Goal: Task Accomplishment & Management: Use online tool/utility

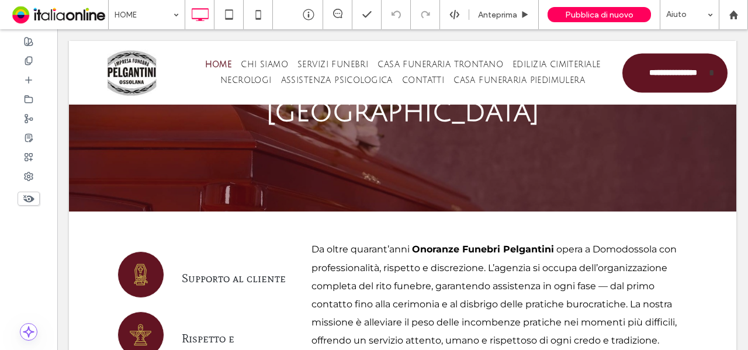
scroll to position [158, 0]
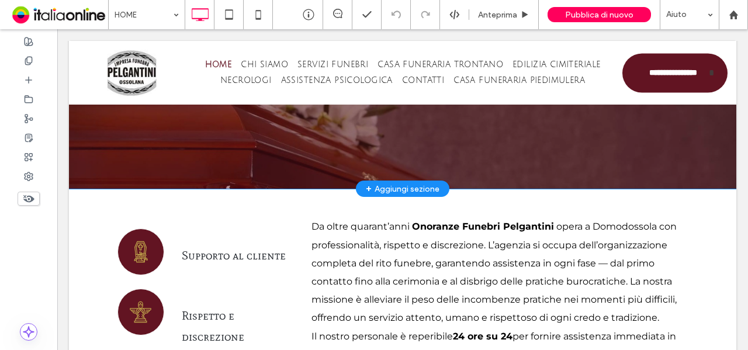
click at [386, 192] on div "+ Aggiungi sezione" at bounding box center [403, 188] width 74 height 13
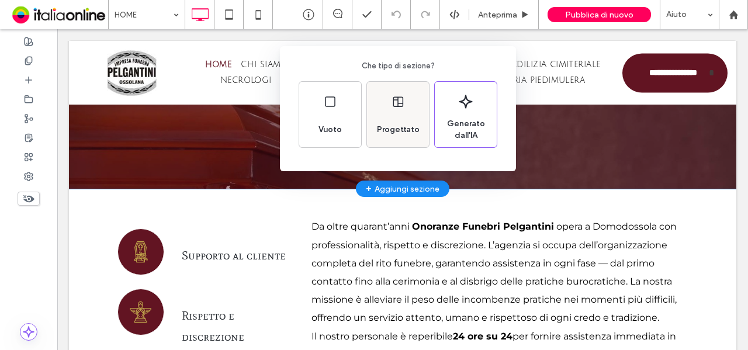
click at [406, 113] on div "Progettato" at bounding box center [398, 114] width 62 height 65
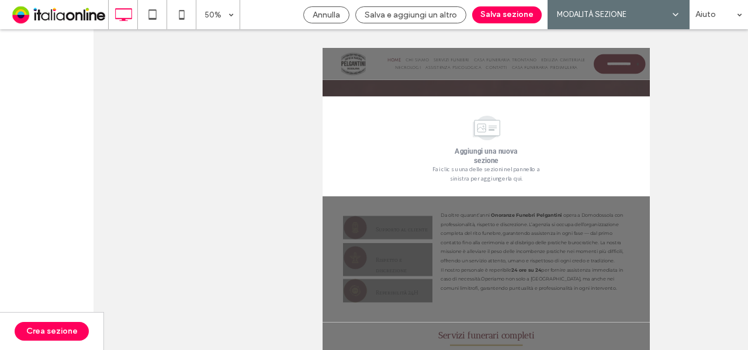
scroll to position [212, 0]
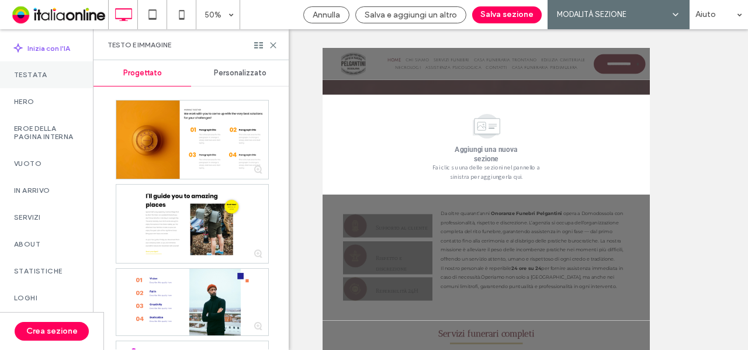
click at [16, 84] on div "Testata" at bounding box center [46, 74] width 93 height 27
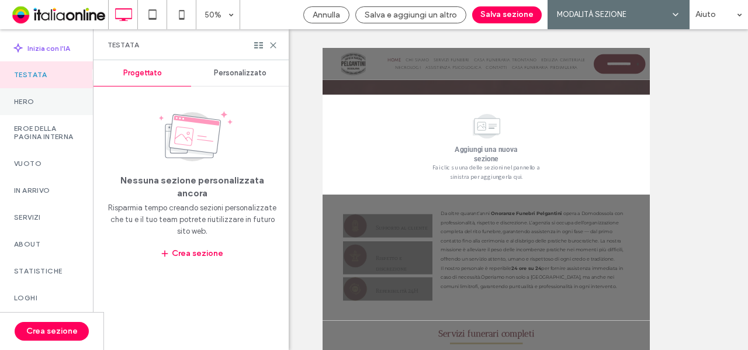
click at [27, 108] on div "Hero" at bounding box center [46, 101] width 93 height 27
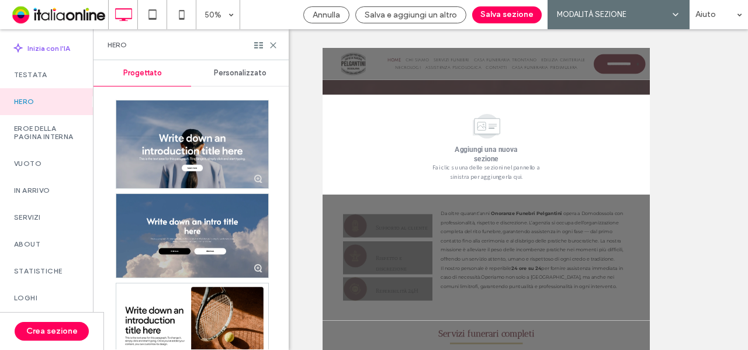
click at [222, 81] on div "Personalizzato" at bounding box center [240, 73] width 98 height 26
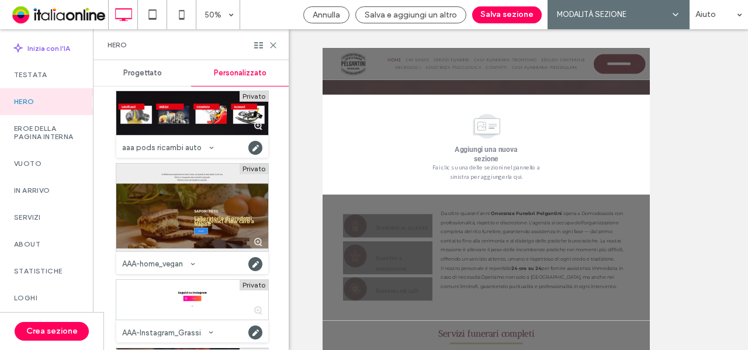
scroll to position [681, 0]
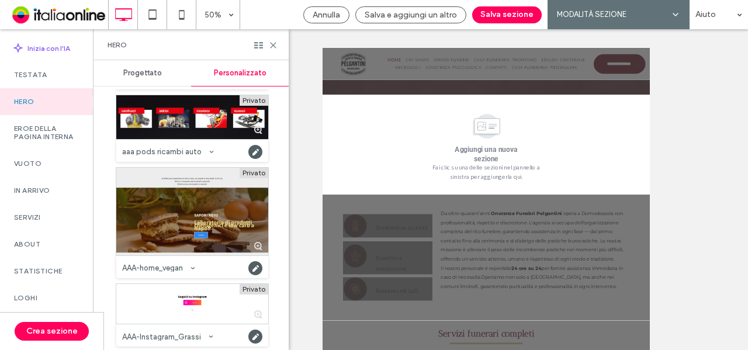
click at [205, 205] on div at bounding box center [192, 212] width 152 height 88
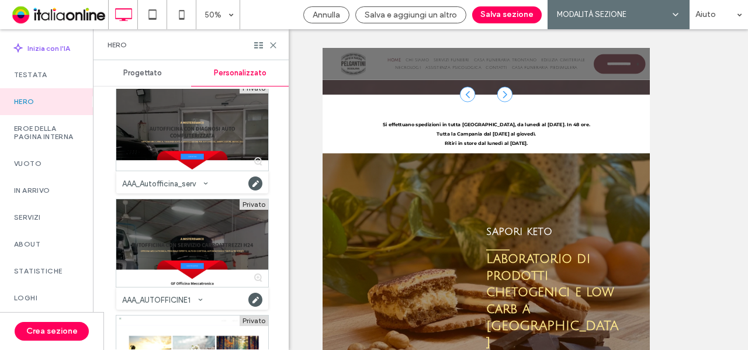
scroll to position [2224, 0]
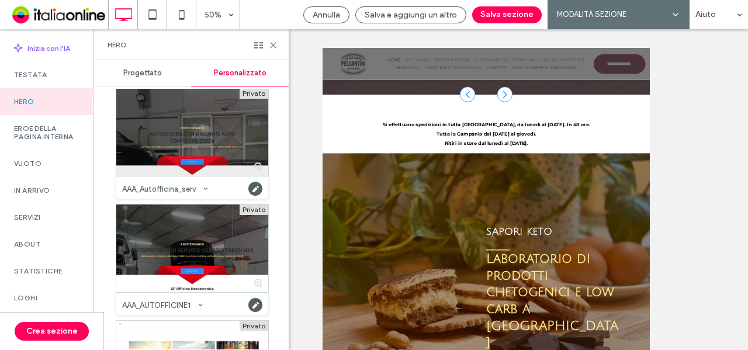
click at [186, 157] on div at bounding box center [192, 132] width 152 height 88
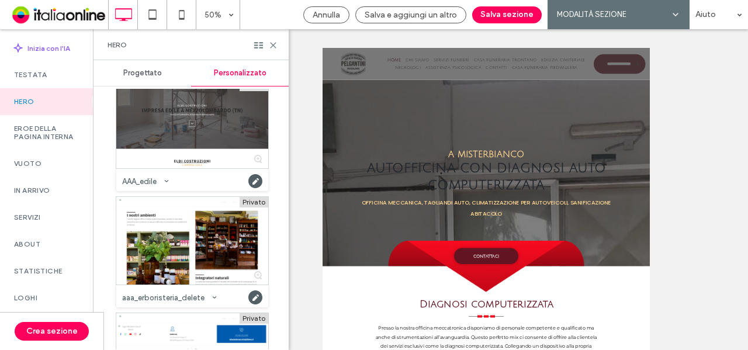
scroll to position [5158, 0]
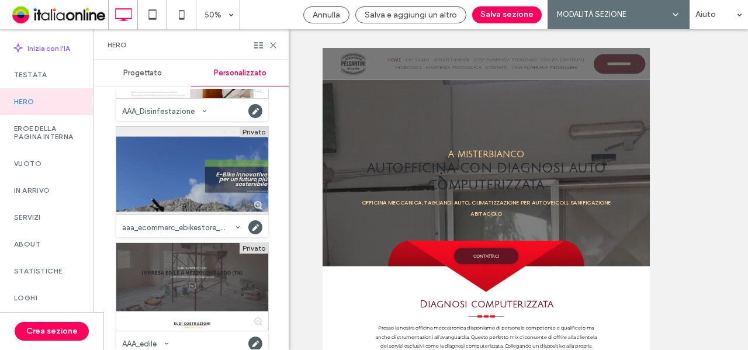
click at [224, 174] on div at bounding box center [192, 171] width 152 height 88
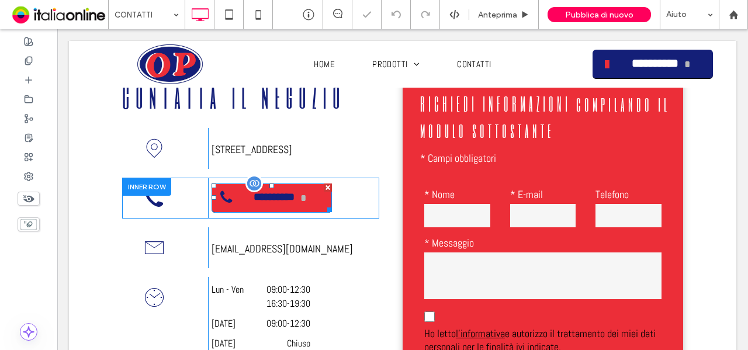
scroll to position [639, 0]
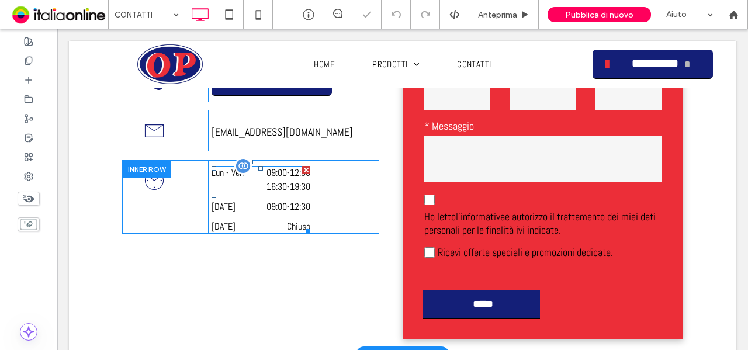
click at [257, 214] on dd "09:00 - 12:30" at bounding box center [281, 207] width 58 height 14
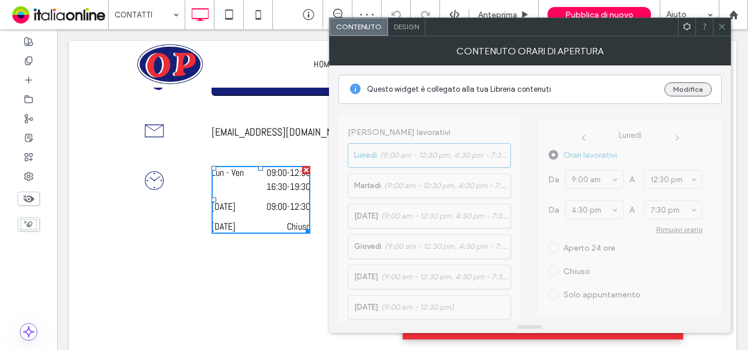
click at [672, 88] on button "Modifica" at bounding box center [687, 89] width 47 height 14
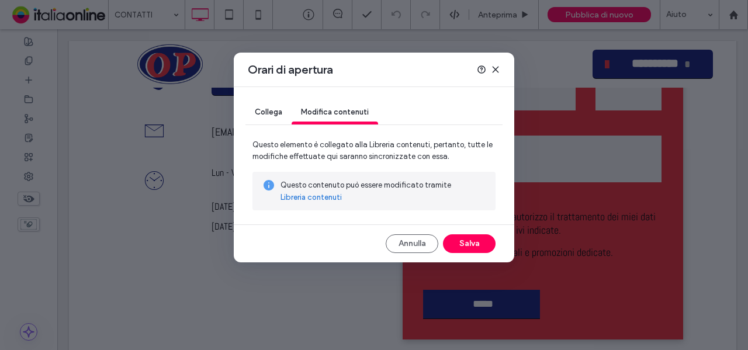
click at [313, 200] on link "Libreria contenuti" at bounding box center [310, 198] width 61 height 12
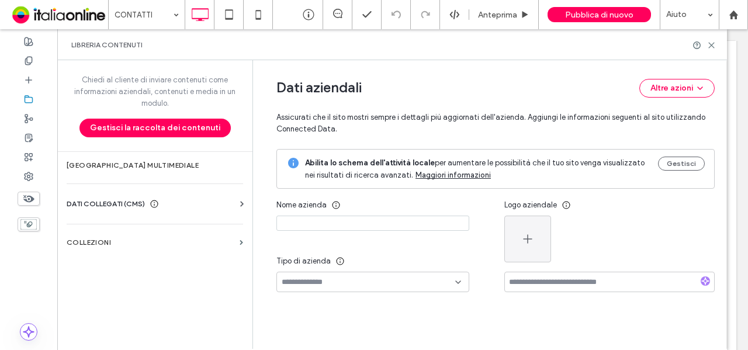
type input "**********"
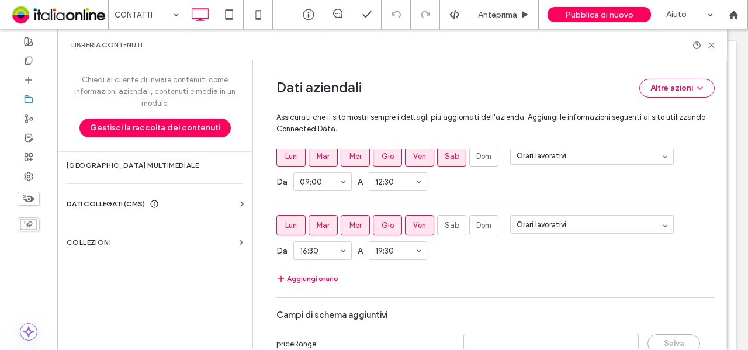
scroll to position [637, 0]
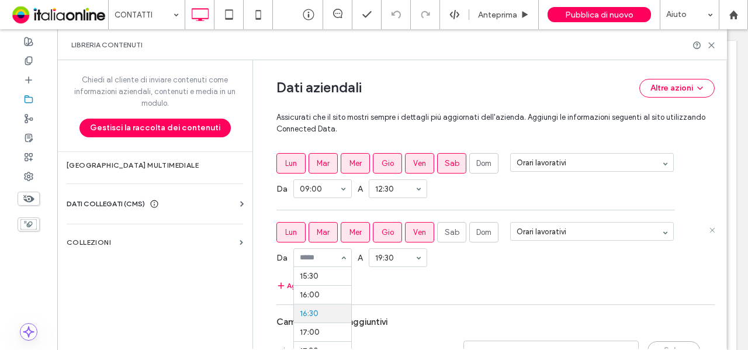
scroll to position [571, 0]
click at [445, 227] on span "Sab" at bounding box center [452, 233] width 15 height 12
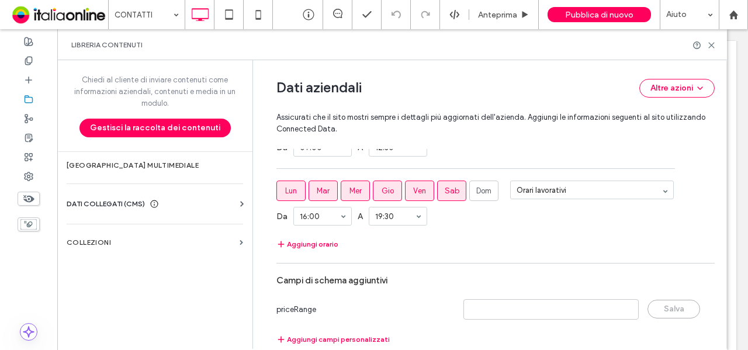
scroll to position [754, 0]
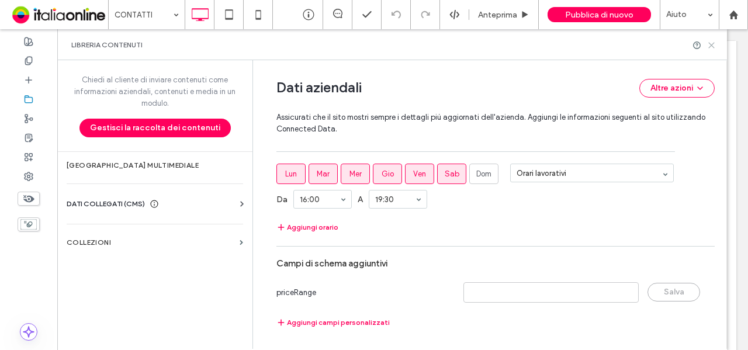
click at [712, 42] on icon at bounding box center [711, 45] width 9 height 9
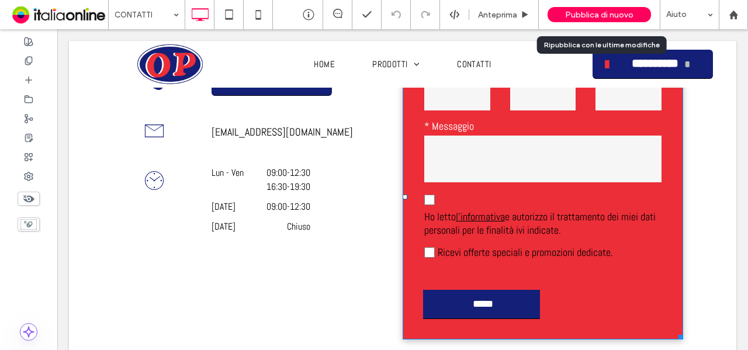
click at [593, 15] on span "Pubblica di nuovo" at bounding box center [599, 15] width 68 height 10
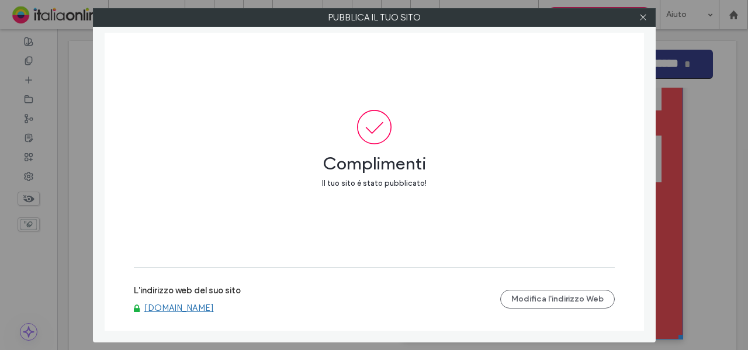
click at [586, 23] on label "Pubblica il tuo sito" at bounding box center [374, 18] width 562 height 18
click at [168, 309] on link "www.orricopilade.it" at bounding box center [179, 308] width 70 height 11
click at [645, 21] on icon at bounding box center [643, 17] width 9 height 9
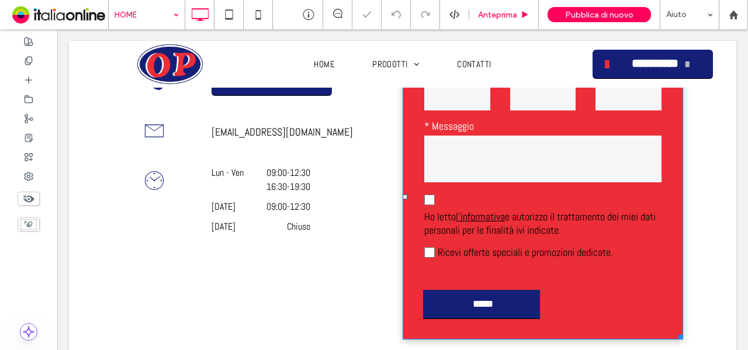
click at [499, 15] on span "Anteprima" at bounding box center [497, 15] width 39 height 10
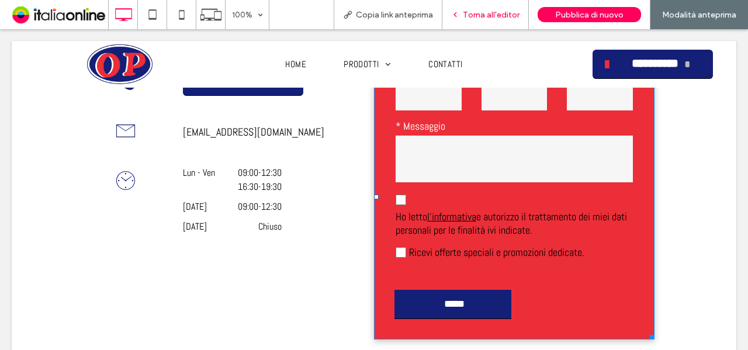
click at [497, 12] on span "Torna all'editor" at bounding box center [491, 15] width 57 height 10
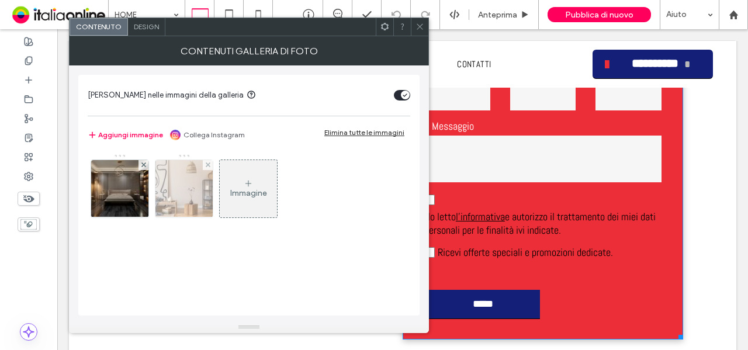
click at [183, 194] on img at bounding box center [184, 188] width 86 height 57
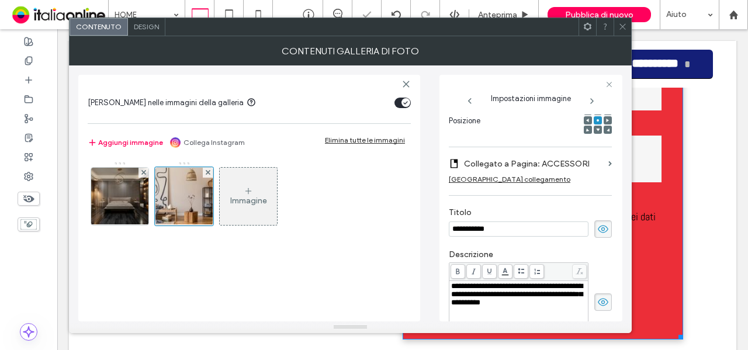
click at [452, 224] on input "**********" at bounding box center [519, 228] width 140 height 15
click at [483, 232] on input "**********" at bounding box center [519, 228] width 140 height 15
type input "*********"
click at [626, 25] on icon at bounding box center [622, 26] width 9 height 9
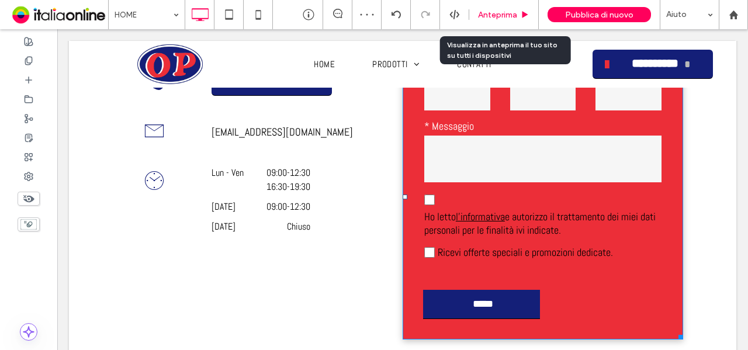
click at [497, 6] on div "Anteprima" at bounding box center [504, 14] width 70 height 29
click at [504, 19] on span "Anteprima" at bounding box center [497, 15] width 39 height 10
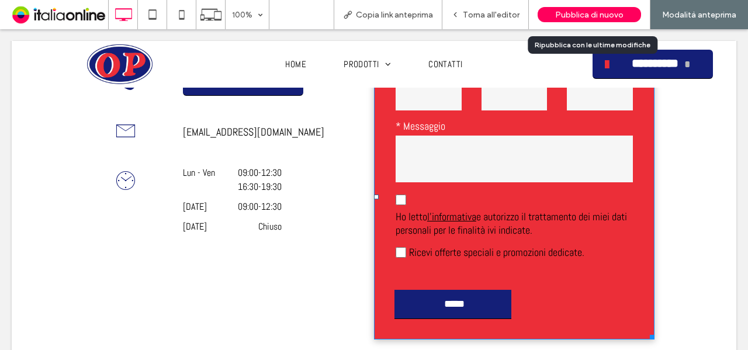
click at [569, 9] on div "Pubblica di nuovo" at bounding box center [589, 14] width 103 height 15
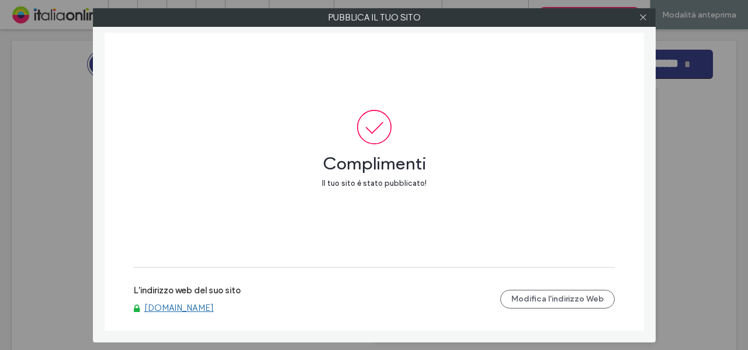
click at [214, 307] on link "www.orricopilade.it" at bounding box center [179, 308] width 70 height 11
